Goal: Check status

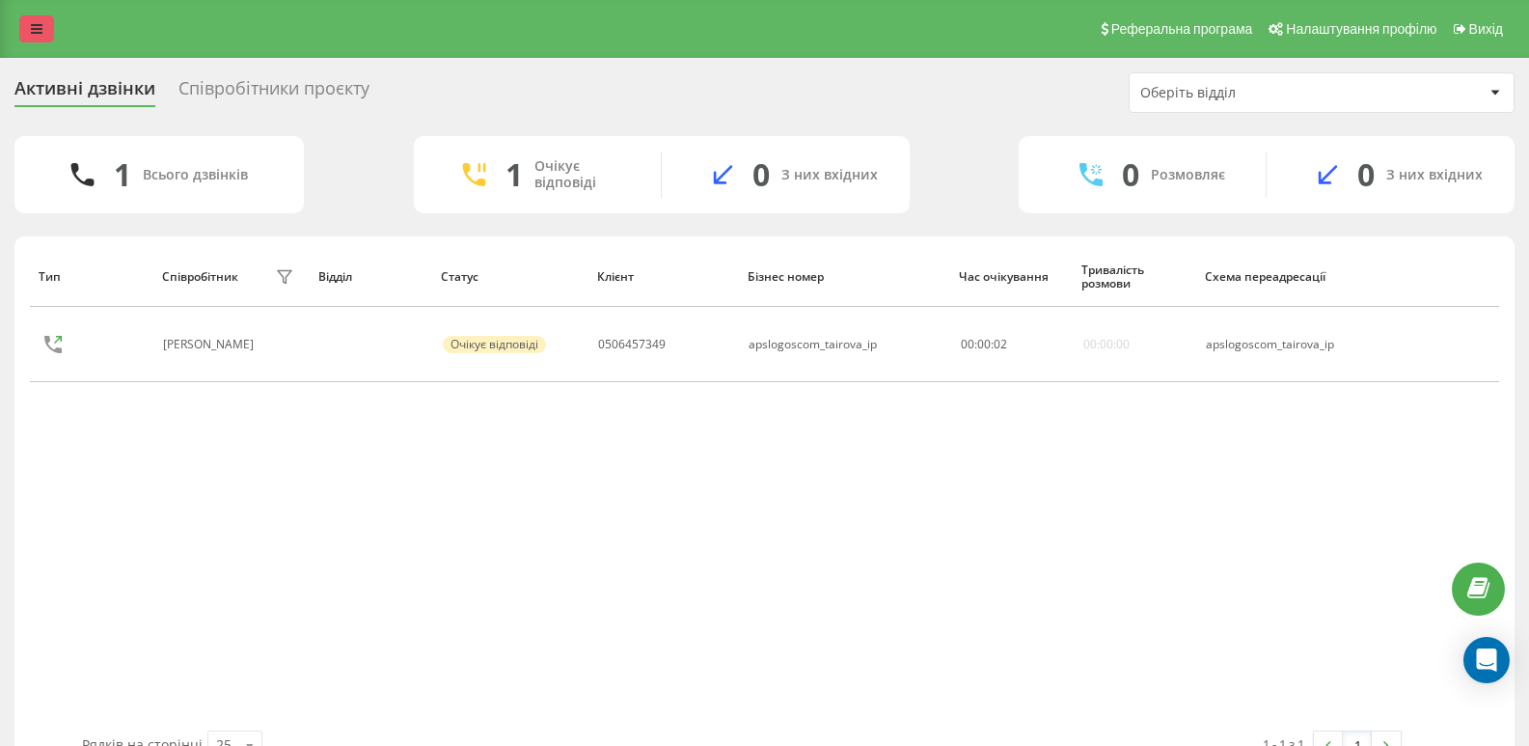
click at [32, 28] on icon at bounding box center [37, 29] width 12 height 14
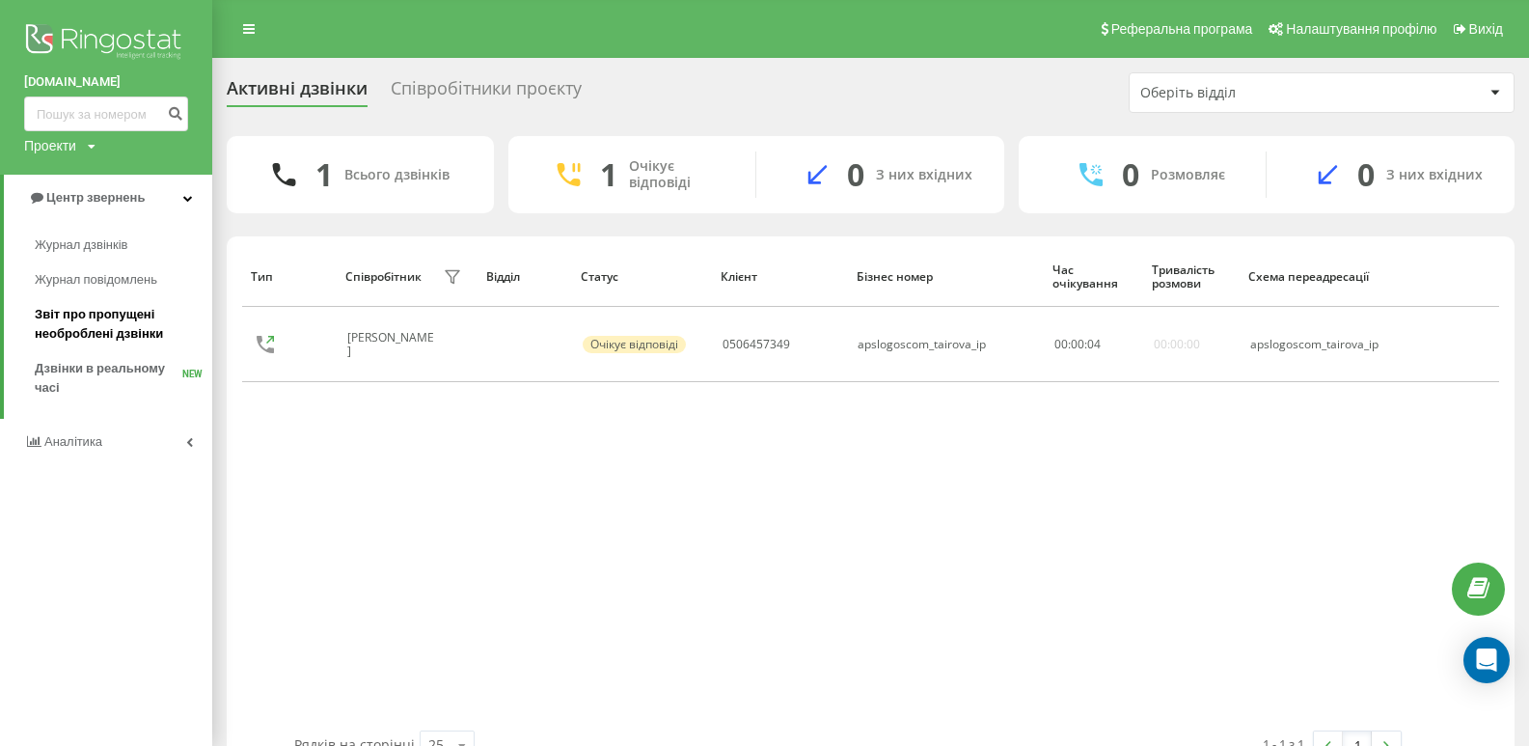
click at [91, 318] on span "Звіт про пропущені необроблені дзвінки" at bounding box center [119, 324] width 168 height 39
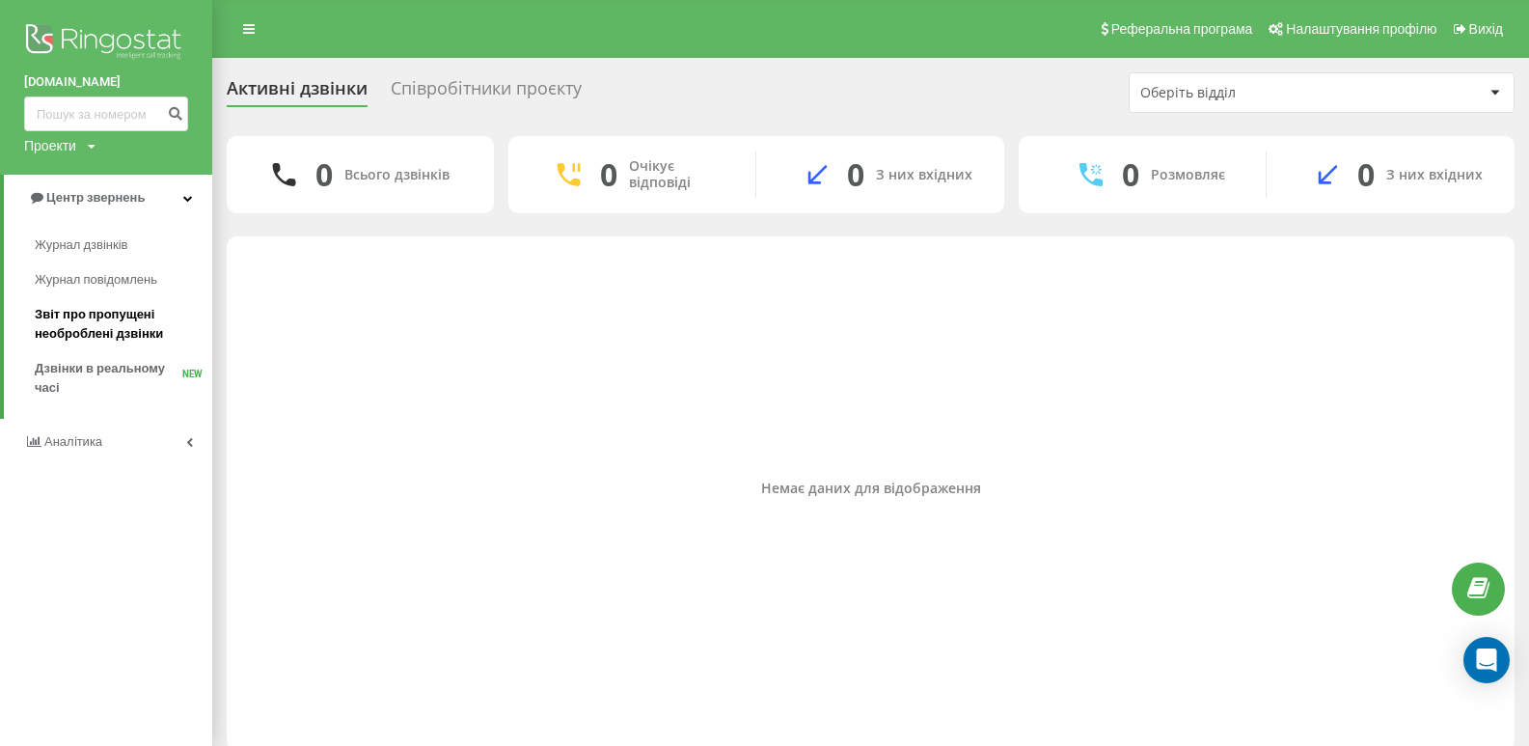
click at [87, 318] on span "Звіт про пропущені необроблені дзвінки" at bounding box center [119, 324] width 168 height 39
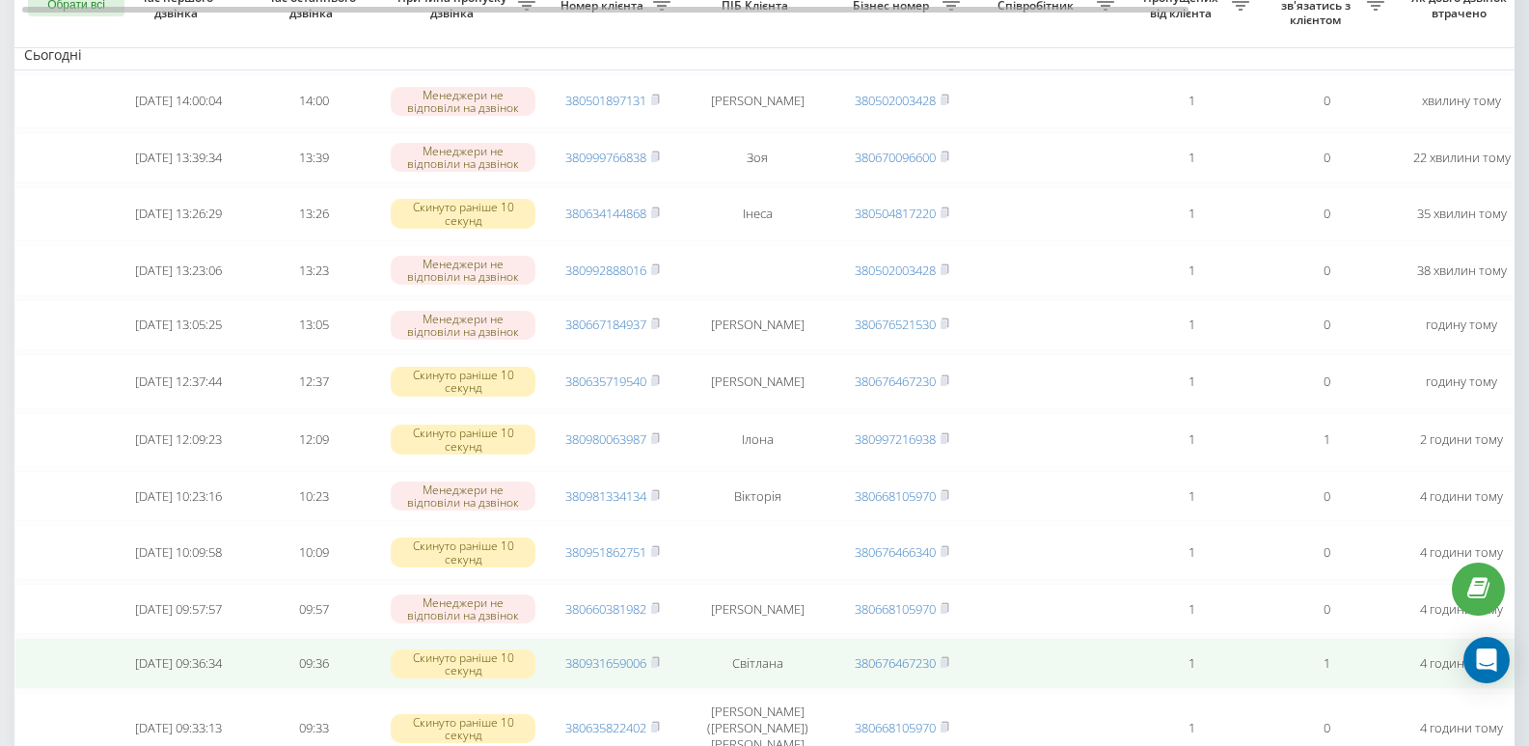
scroll to position [96, 0]
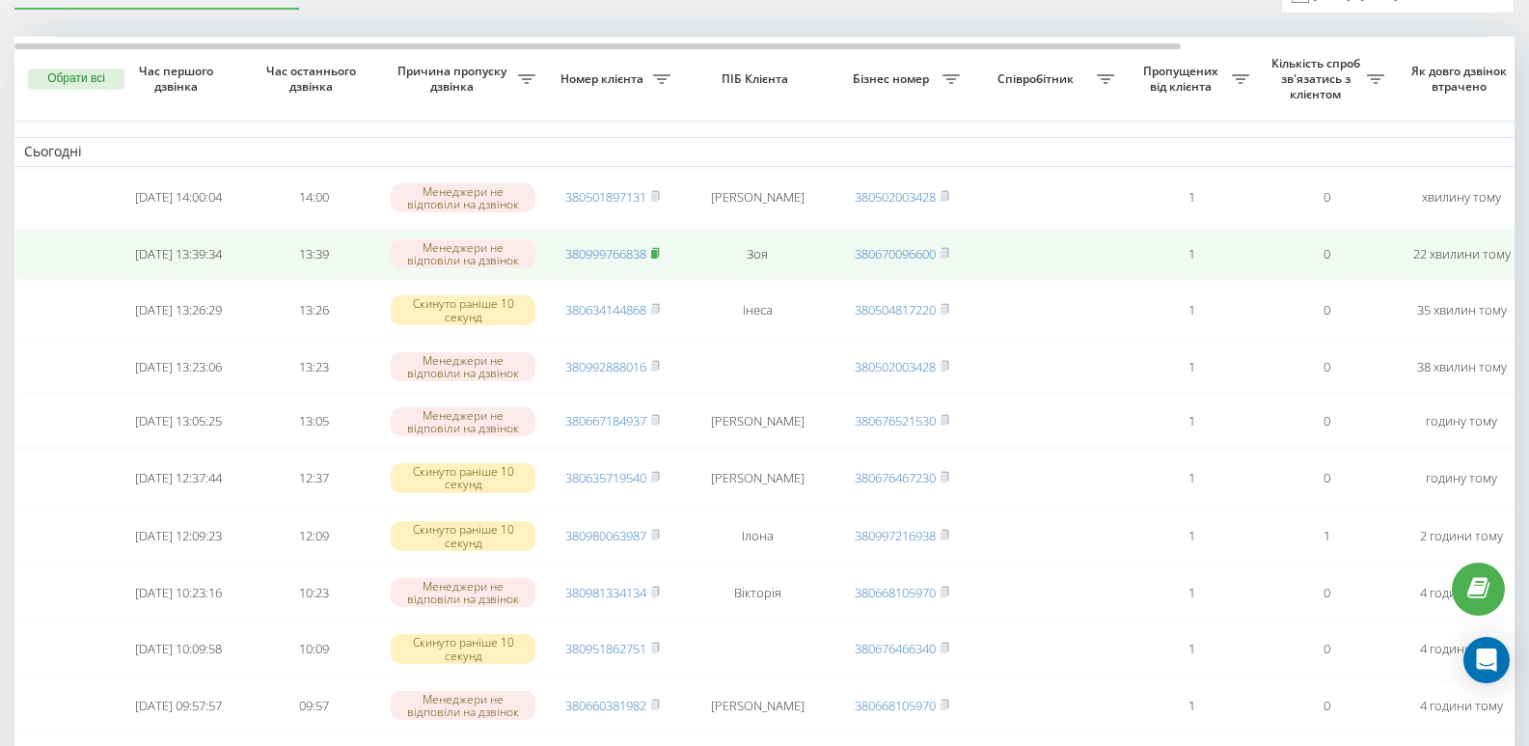
click at [653, 255] on icon at bounding box center [655, 253] width 9 height 12
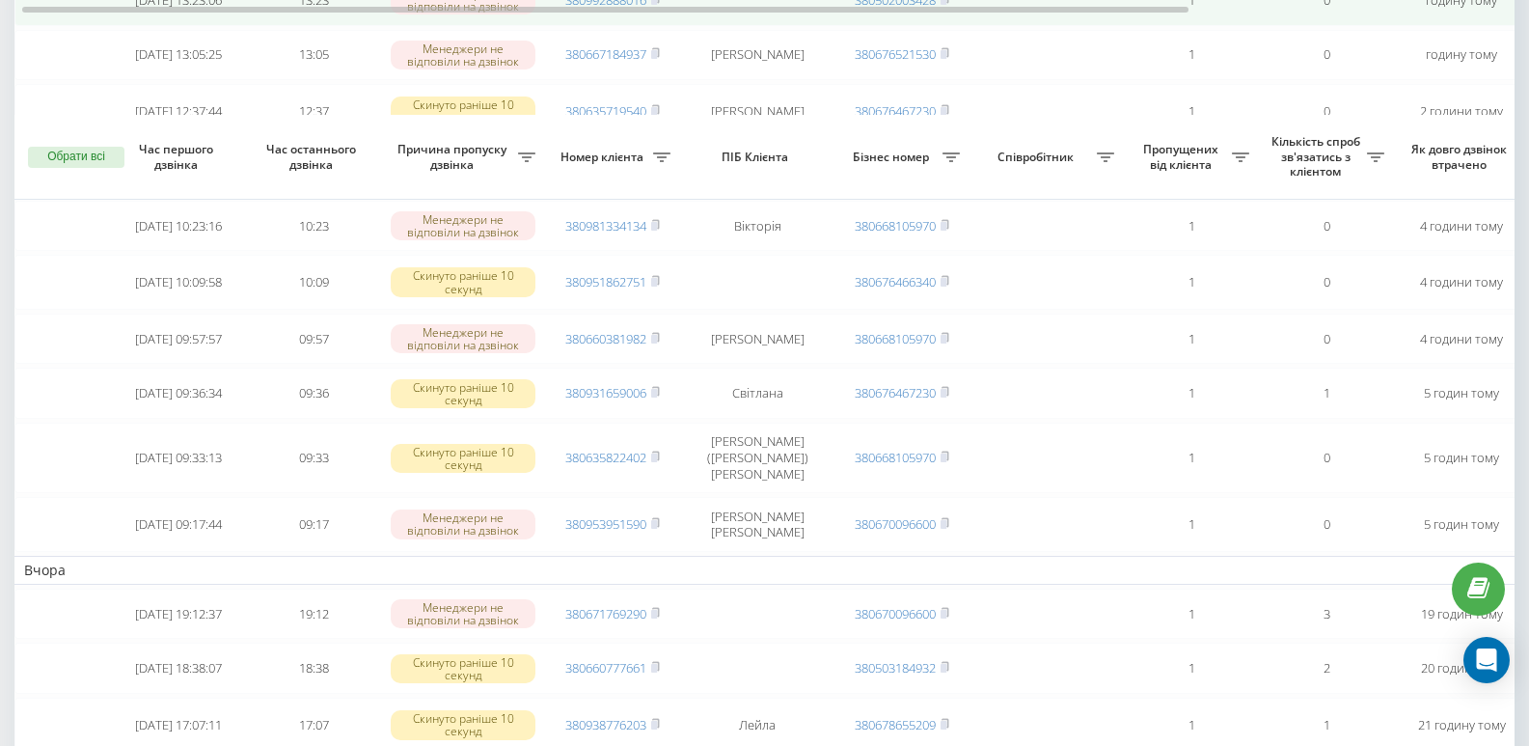
scroll to position [581, 0]
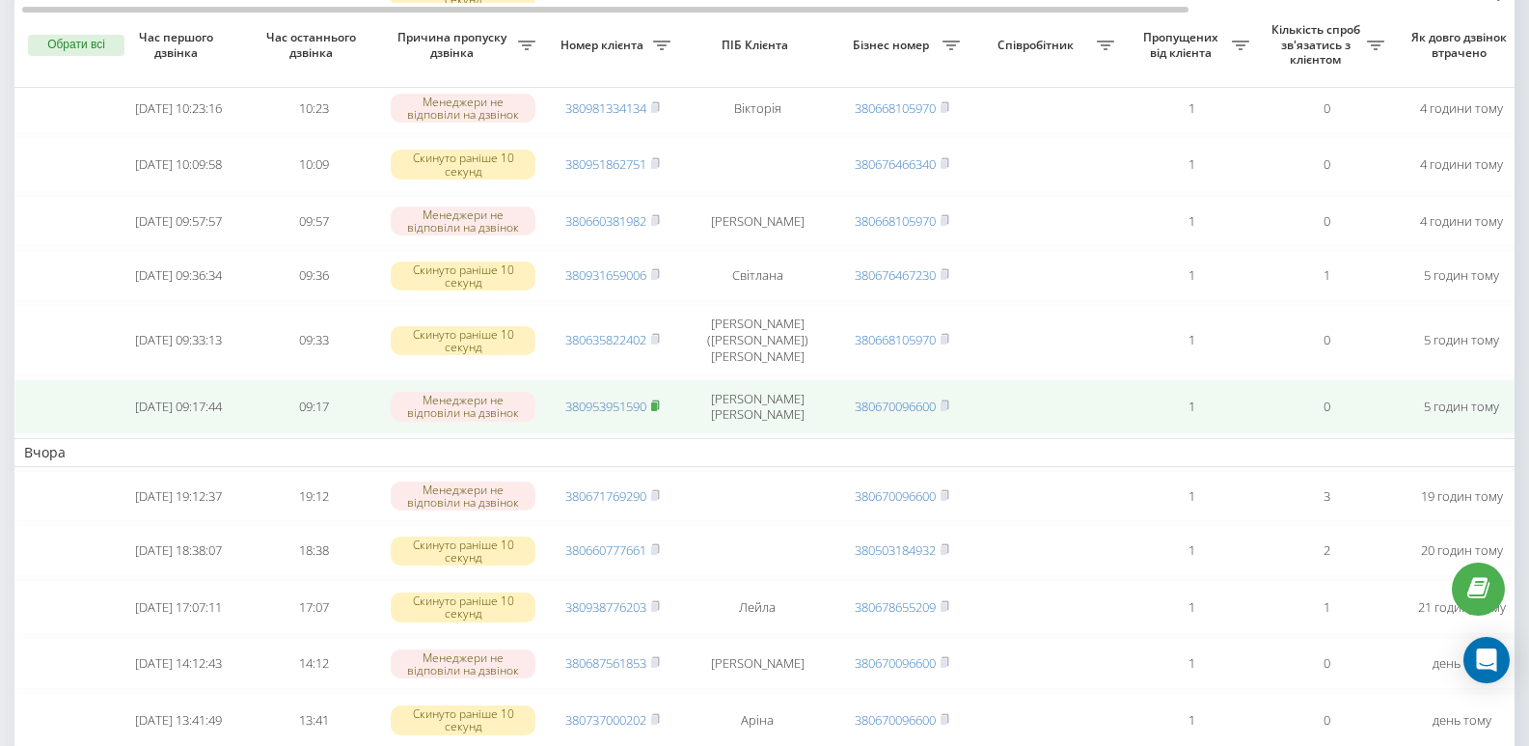
click at [657, 409] on rect at bounding box center [654, 406] width 6 height 9
